Goal: Download file/media

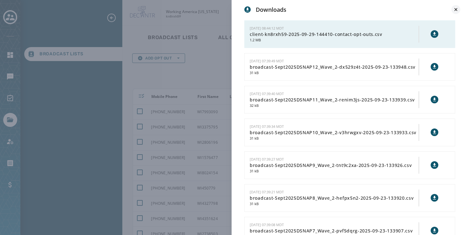
click at [455, 6] on icon at bounding box center [456, 9] width 6 height 6
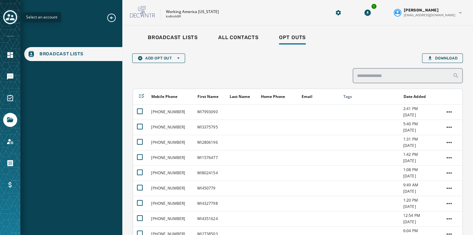
click at [8, 16] on icon "Toggle account select drawer" at bounding box center [10, 17] width 9 height 6
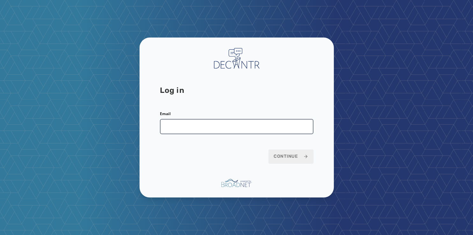
click at [208, 128] on input "Email" at bounding box center [237, 126] width 154 height 15
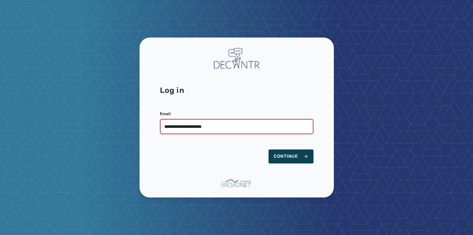
type input "**********"
click at [282, 158] on span "Continue" at bounding box center [291, 157] width 35 height 6
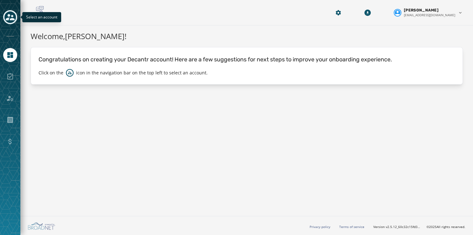
click at [11, 12] on div "Toggle account select drawer" at bounding box center [9, 16] width 11 height 11
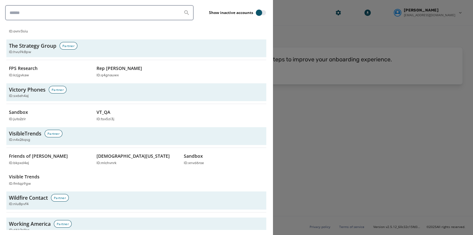
scroll to position [2171, 0]
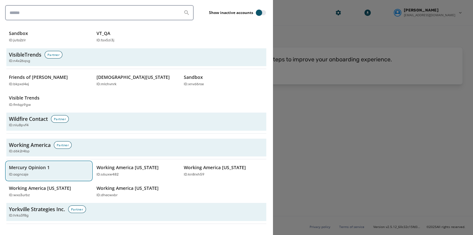
click at [37, 165] on div "Mercury Opinion 1 ID: oogncaje" at bounding box center [46, 171] width 74 height 13
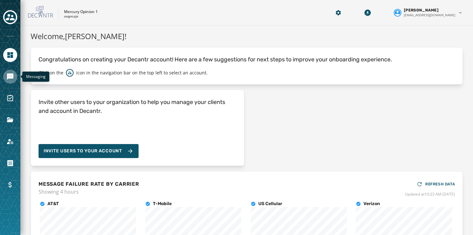
click at [10, 80] on icon "Navigate to Messaging" at bounding box center [10, 77] width 8 height 8
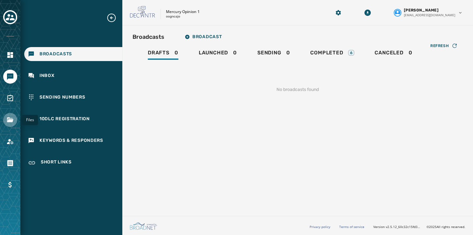
click at [10, 120] on icon "Navigate to Files" at bounding box center [10, 120] width 6 height 5
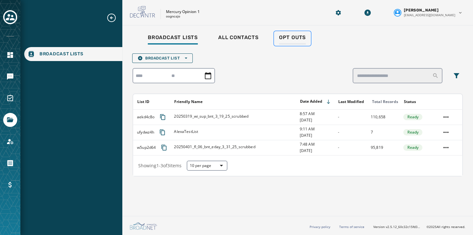
click at [293, 39] on span "Opt Outs" at bounding box center [292, 37] width 27 height 6
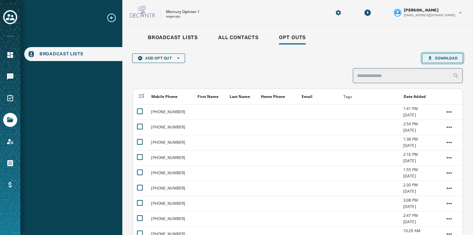
click at [438, 56] on span "Download" at bounding box center [442, 58] width 30 height 5
click at [371, 10] on icon "Download Menu" at bounding box center [367, 13] width 6 height 6
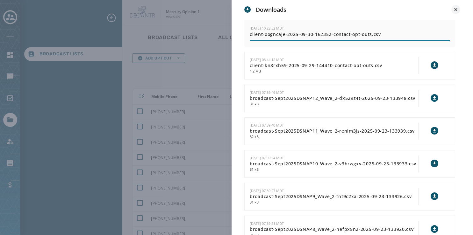
click at [455, 8] on icon at bounding box center [456, 9] width 6 height 6
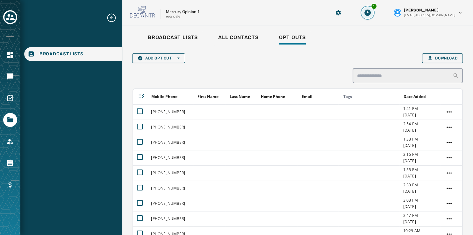
click at [371, 11] on icon "Download Menu" at bounding box center [367, 13] width 6 height 6
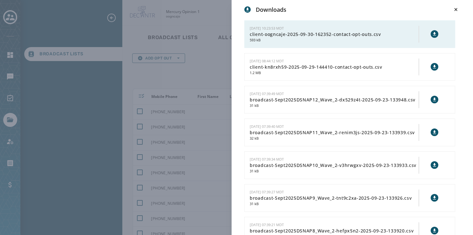
click at [432, 34] on button at bounding box center [435, 34] width 8 height 8
